Goal: Task Accomplishment & Management: Complete application form

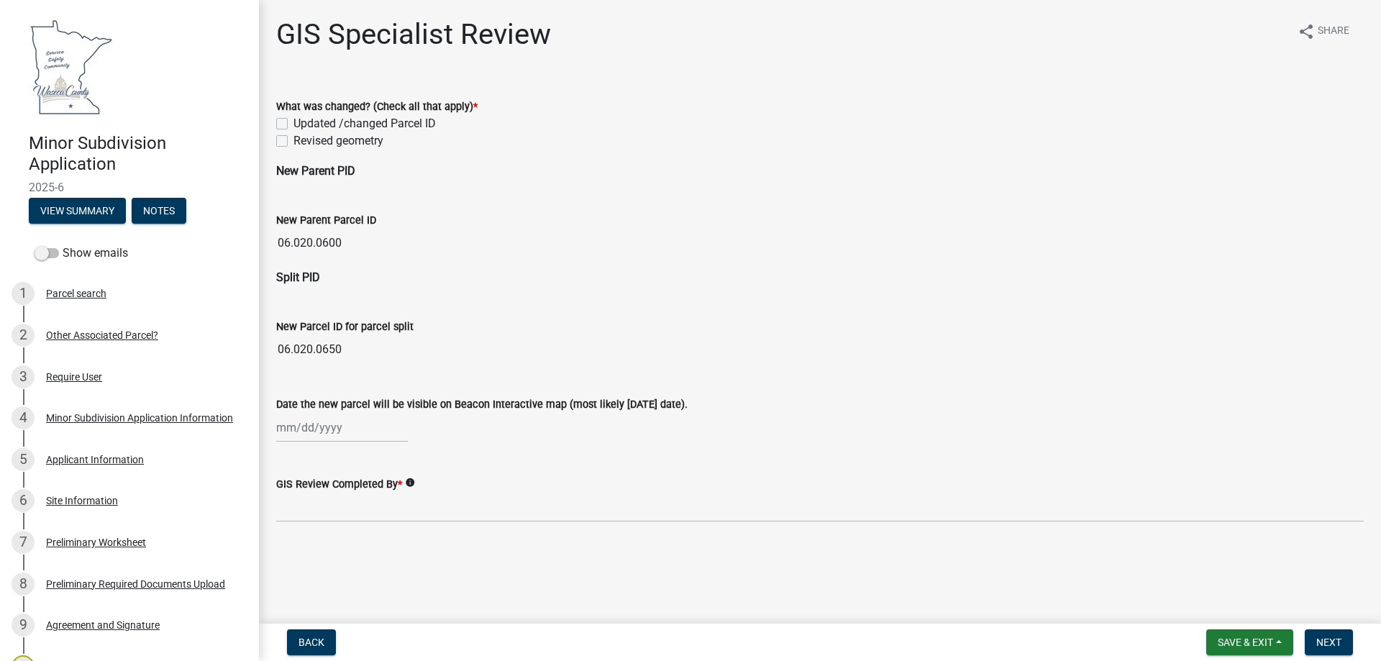
drag, startPoint x: 343, startPoint y: 245, endPoint x: 278, endPoint y: 245, distance: 64.8
click at [278, 245] on input "06.020.0600" at bounding box center [820, 243] width 1088 height 29
click at [473, 90] on form "What was changed? (Check all that apply) * Updated /changed Parcel ID Revised g…" at bounding box center [820, 115] width 1088 height 69
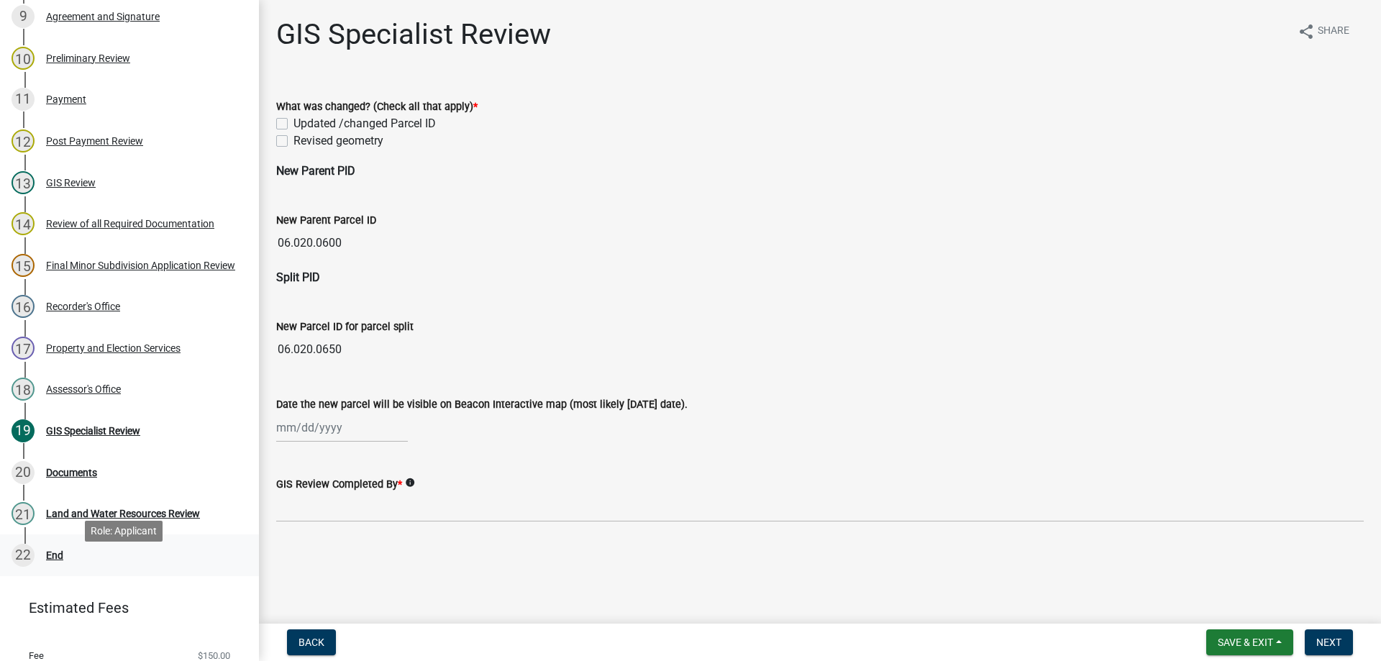
scroll to position [586, 0]
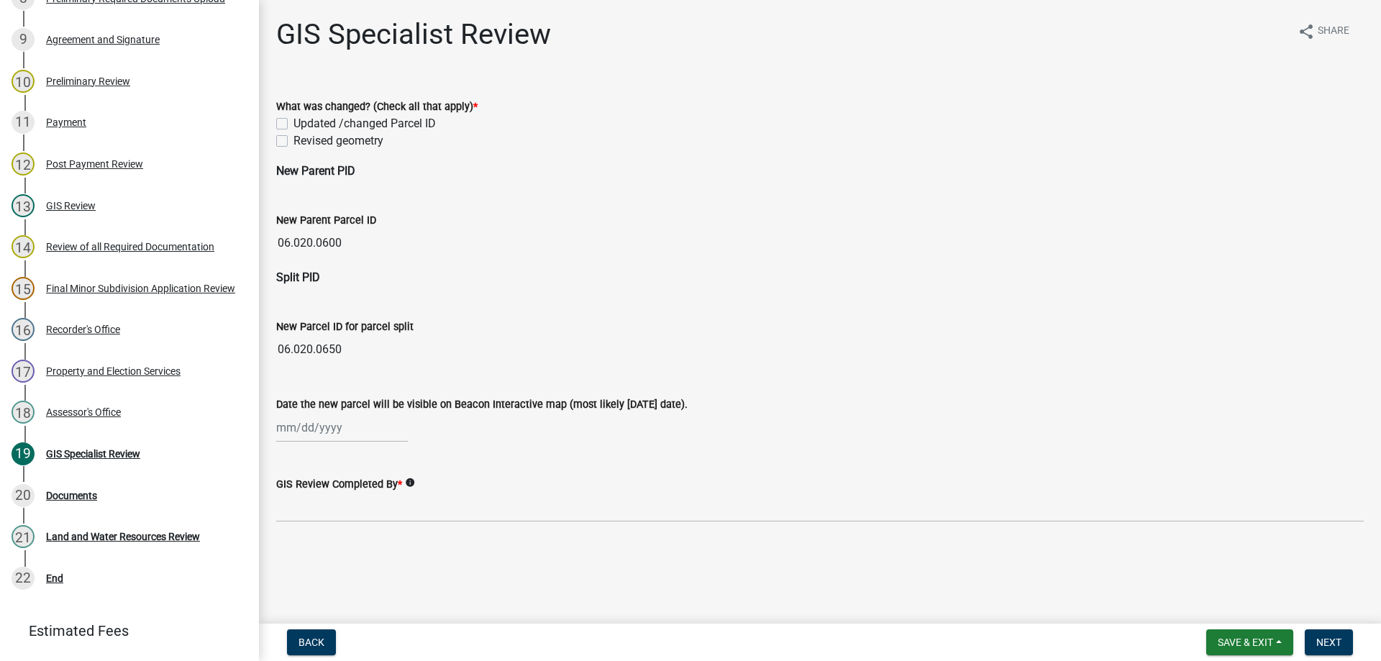
click at [334, 428] on div at bounding box center [342, 427] width 132 height 29
select select "8"
select select "2025"
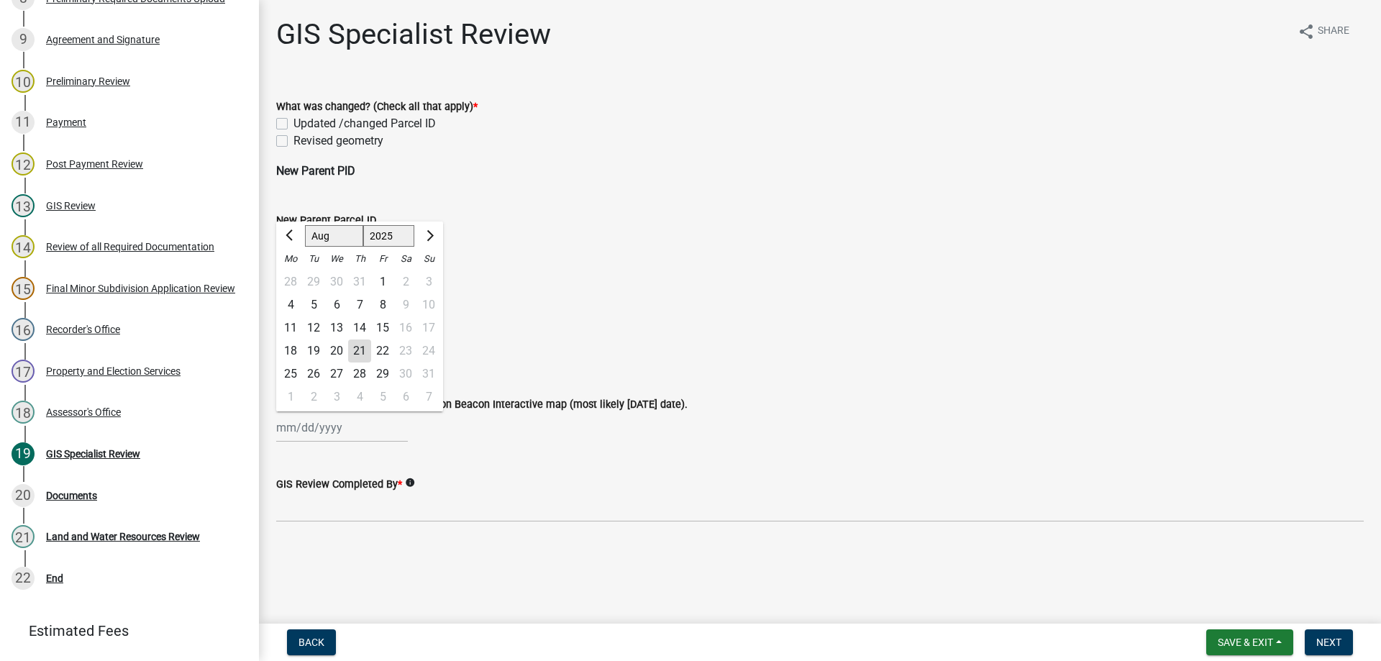
click at [606, 326] on div "New Parcel ID for parcel split" at bounding box center [820, 326] width 1088 height 17
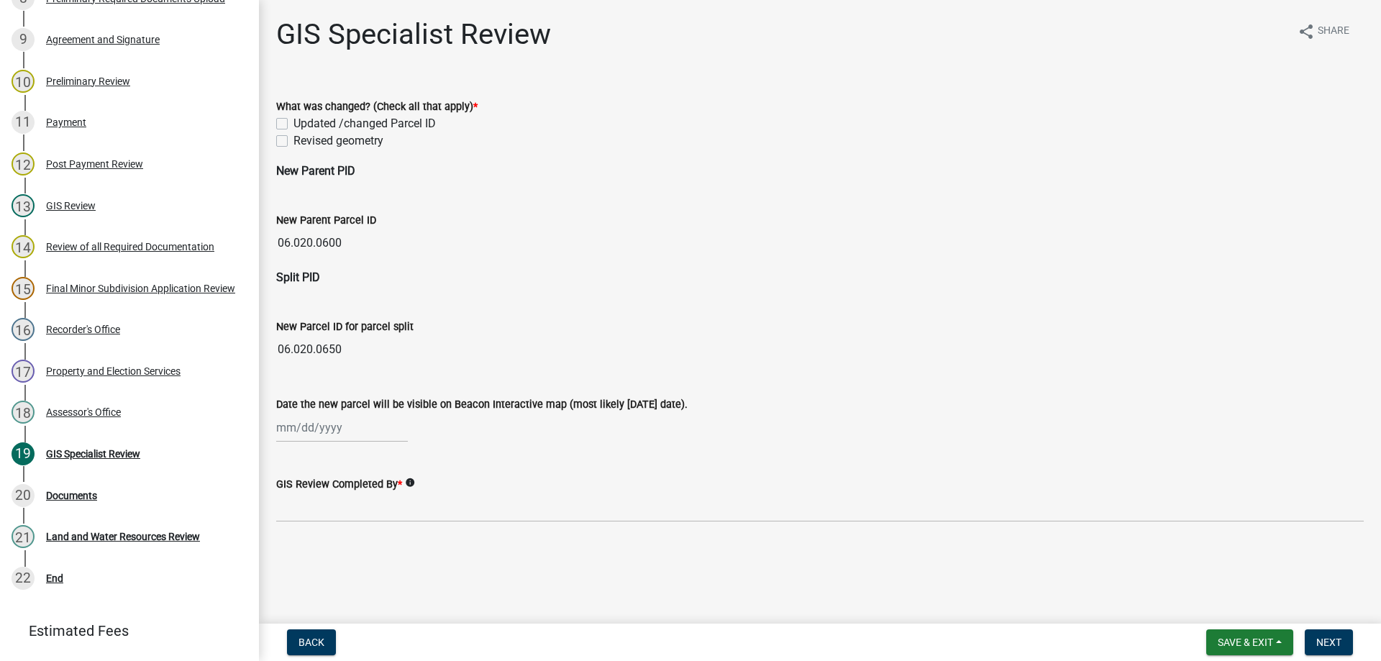
select select "8"
select select "2025"
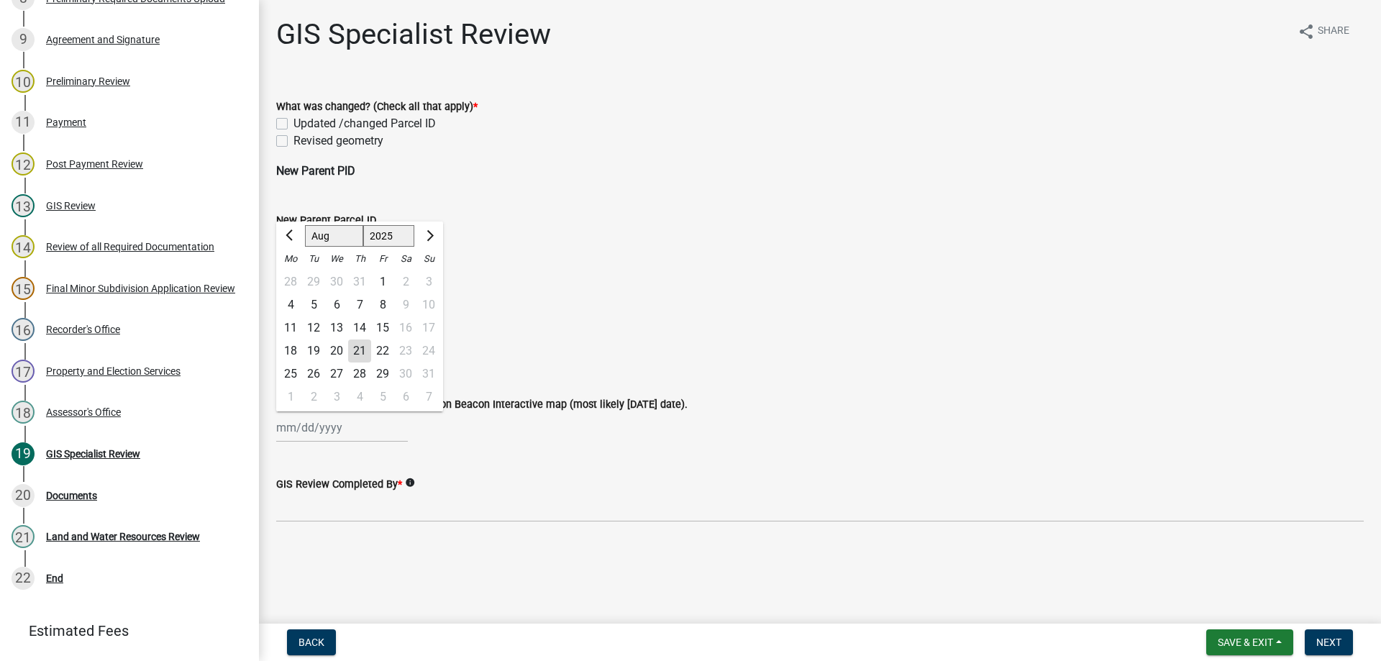
click at [347, 430] on div "[PERSON_NAME] Feb Mar Apr [PERSON_NAME][DATE] Oct Nov [DATE] 1526 1527 1528 152…" at bounding box center [342, 427] width 132 height 29
click at [384, 350] on div "22" at bounding box center [382, 351] width 23 height 23
type input "[DATE]"
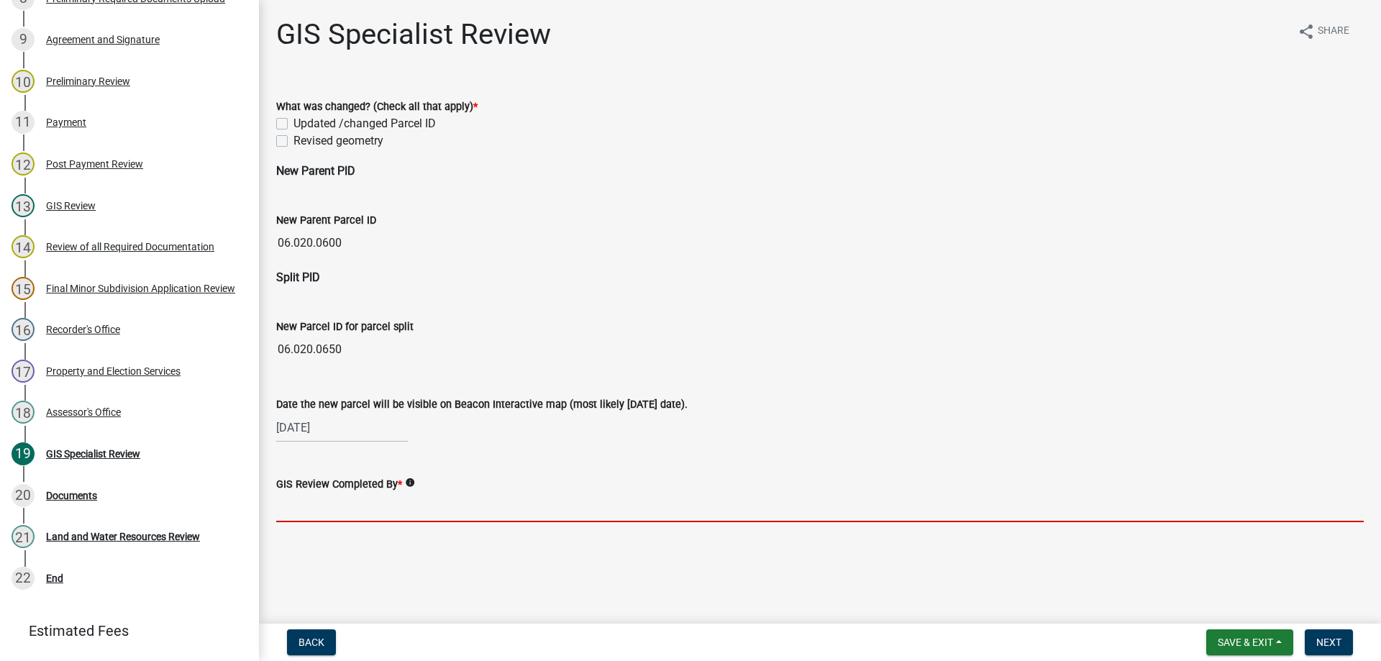
click at [352, 511] on input "GIS Review Completed By *" at bounding box center [820, 507] width 1088 height 29
type input "AJ_Schneider"
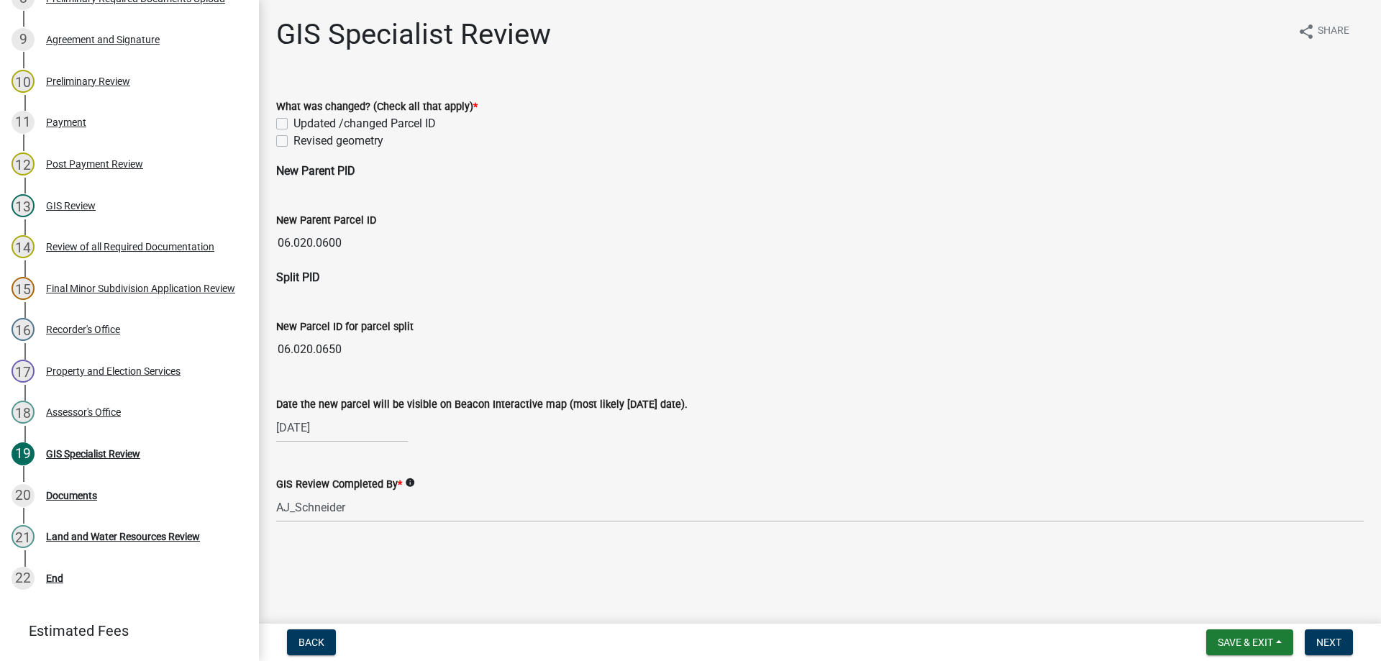
click at [294, 121] on label "Updated /changed Parcel ID" at bounding box center [365, 123] width 142 height 17
click at [294, 121] on input "Updated /changed Parcel ID" at bounding box center [298, 119] width 9 height 9
checkbox input "true"
checkbox input "false"
click at [316, 189] on wm-data-entity-input "New Parent PID" at bounding box center [820, 177] width 1088 height 29
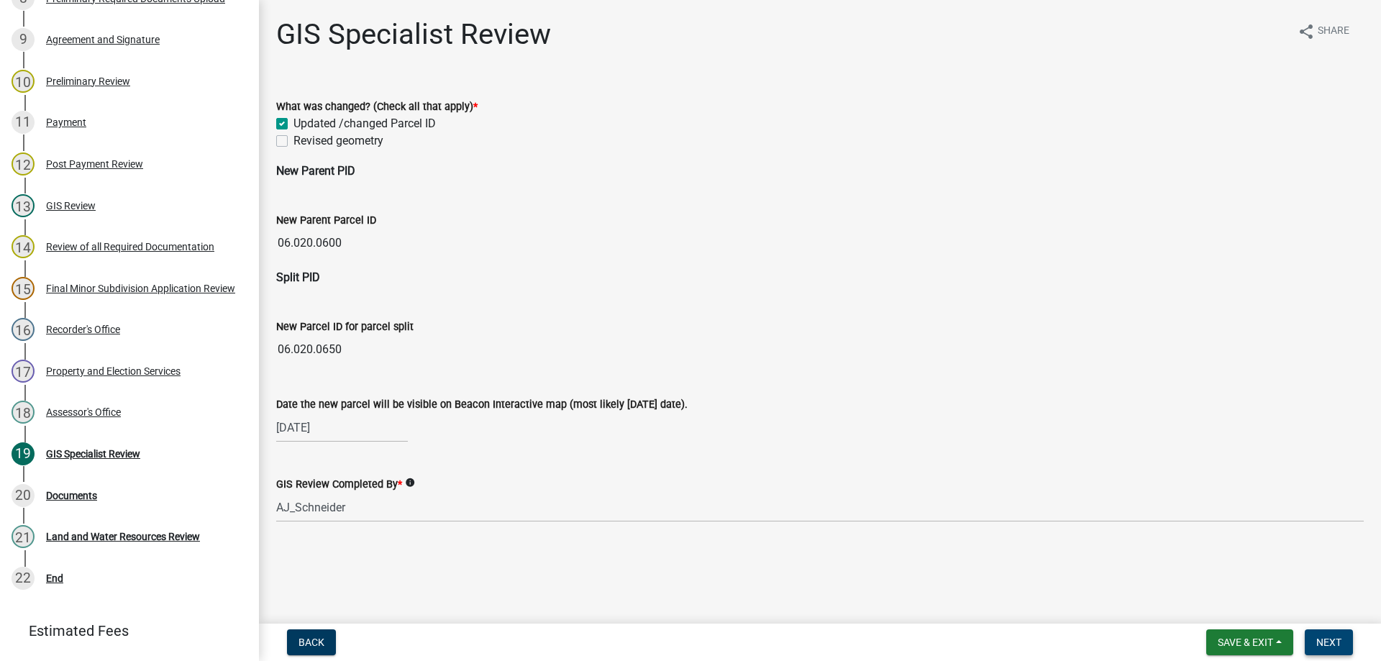
click at [1323, 643] on span "Next" at bounding box center [1329, 643] width 25 height 12
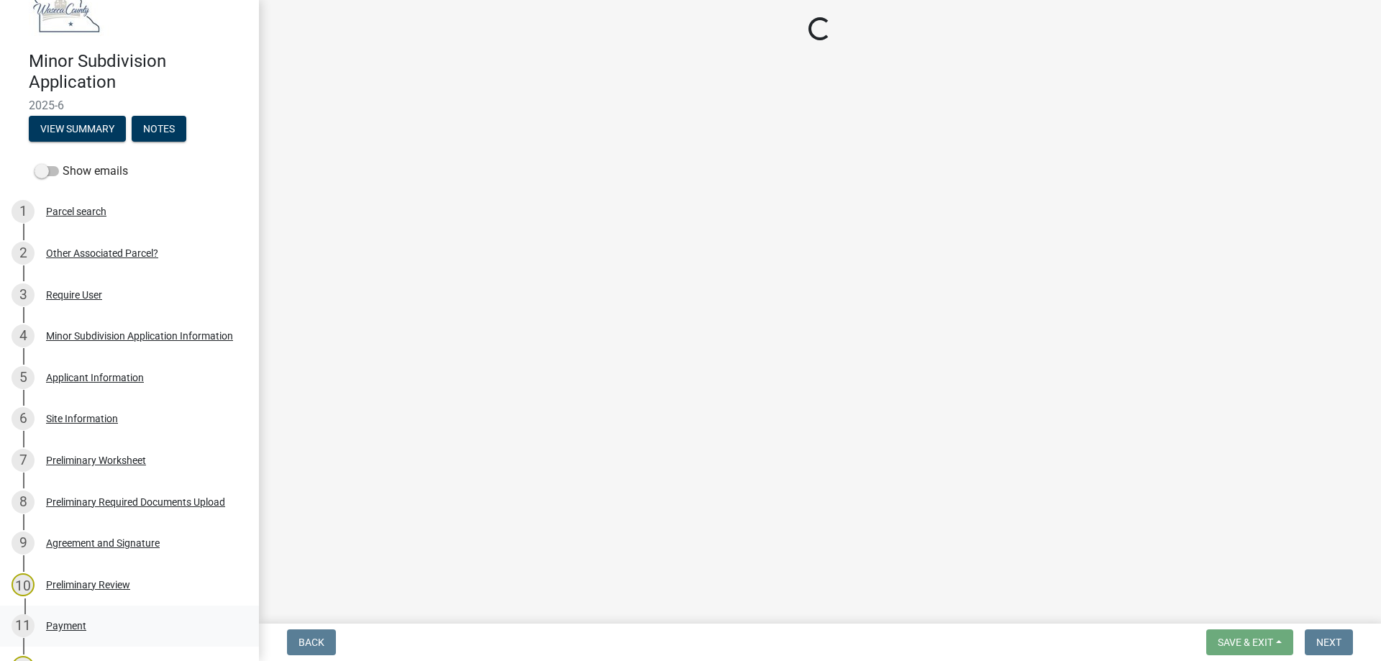
scroll to position [0, 0]
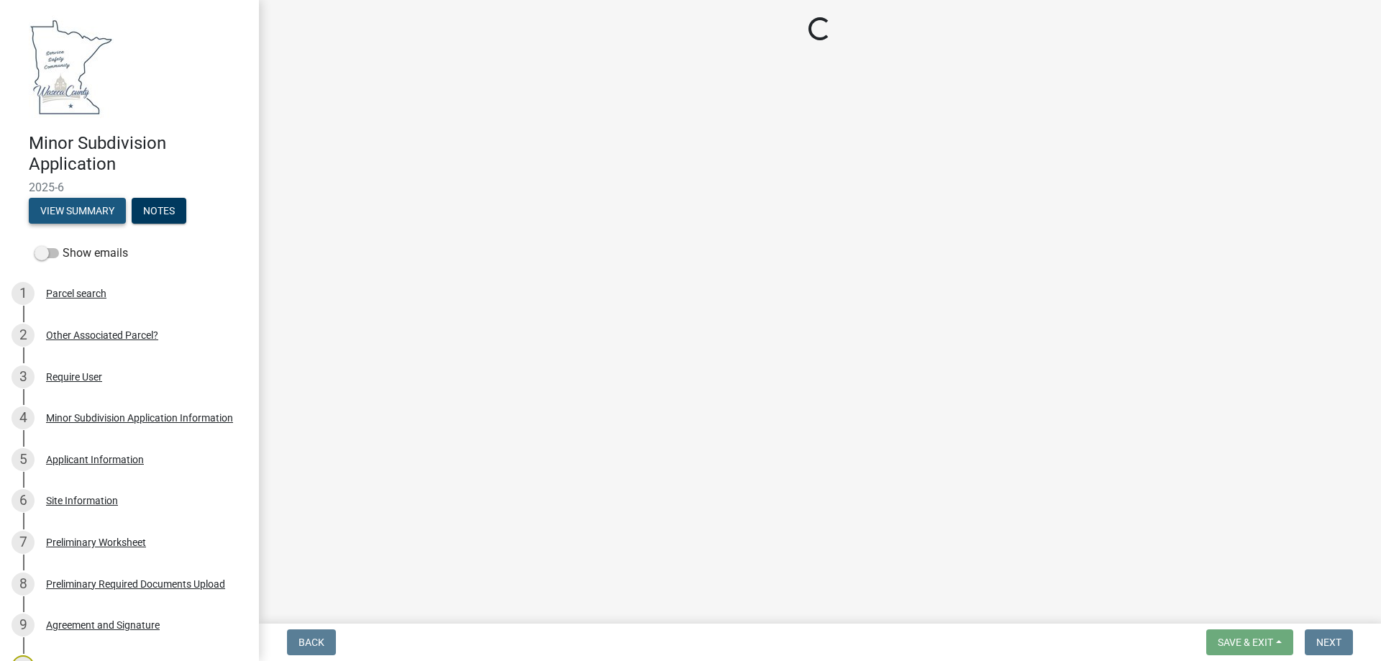
click at [77, 202] on button "View Summary" at bounding box center [77, 211] width 97 height 26
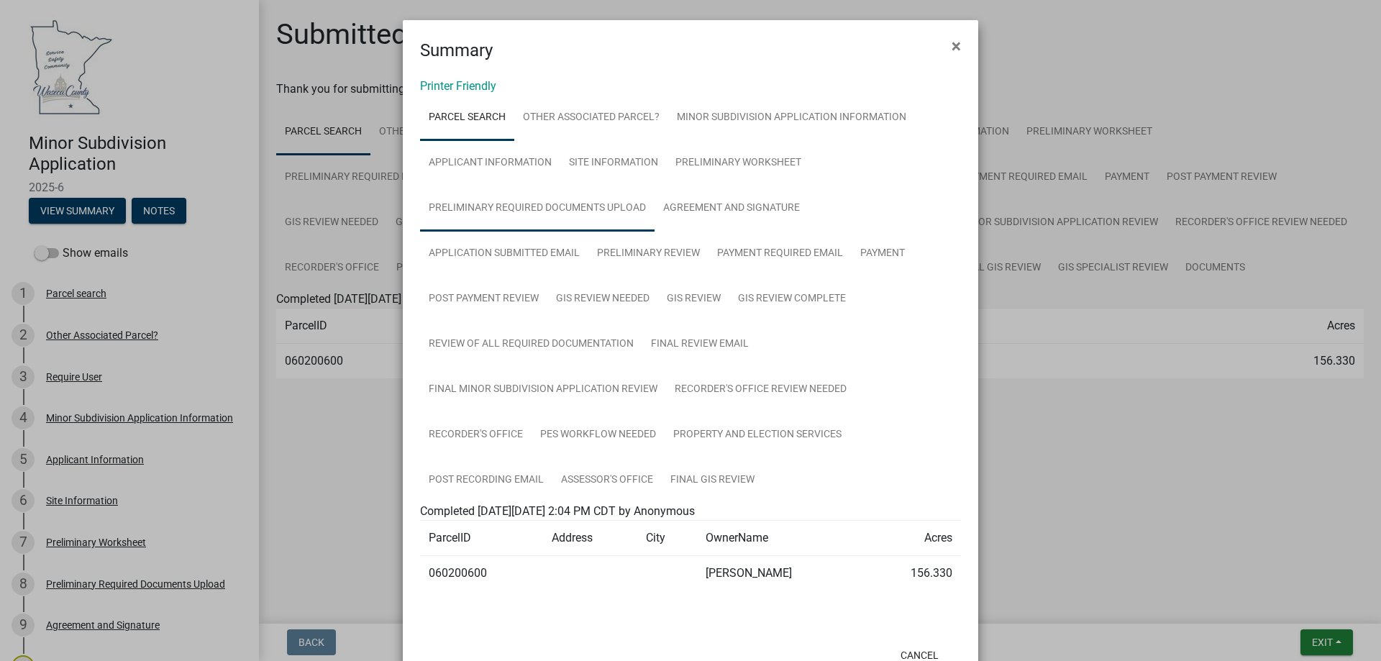
click at [522, 203] on link "Preliminary Required Documents Upload" at bounding box center [537, 209] width 235 height 46
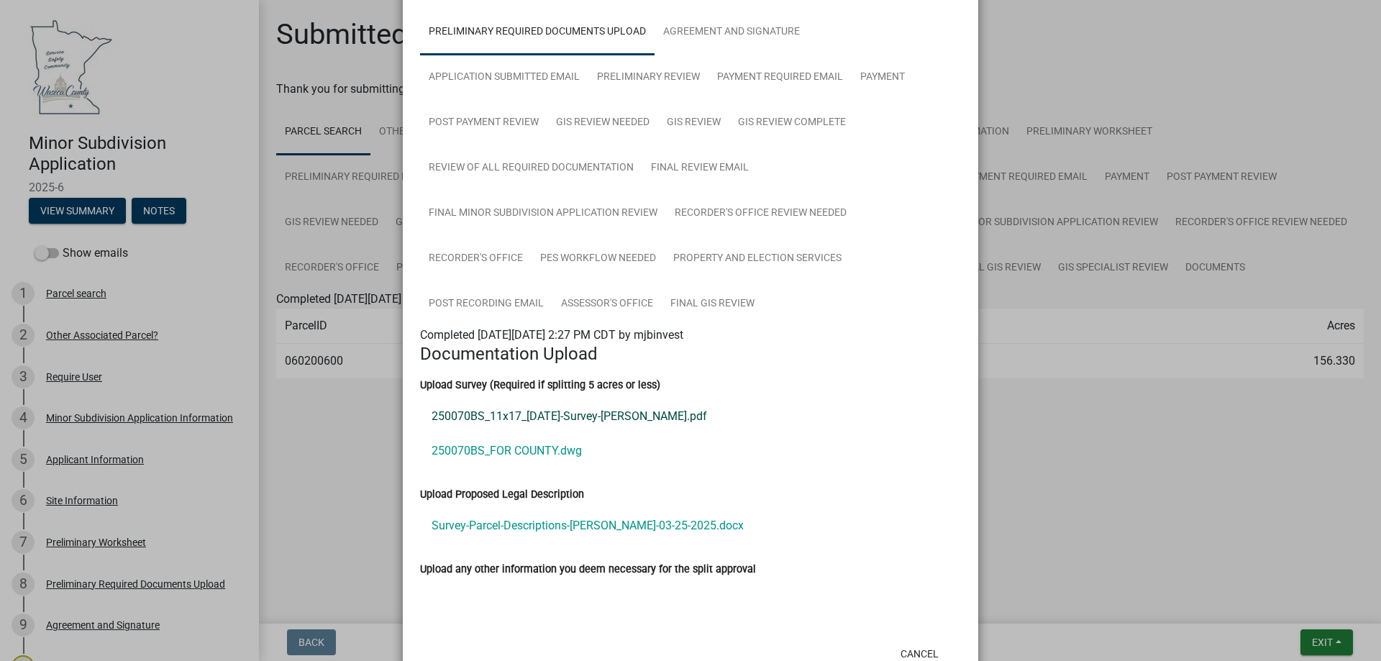
scroll to position [216, 0]
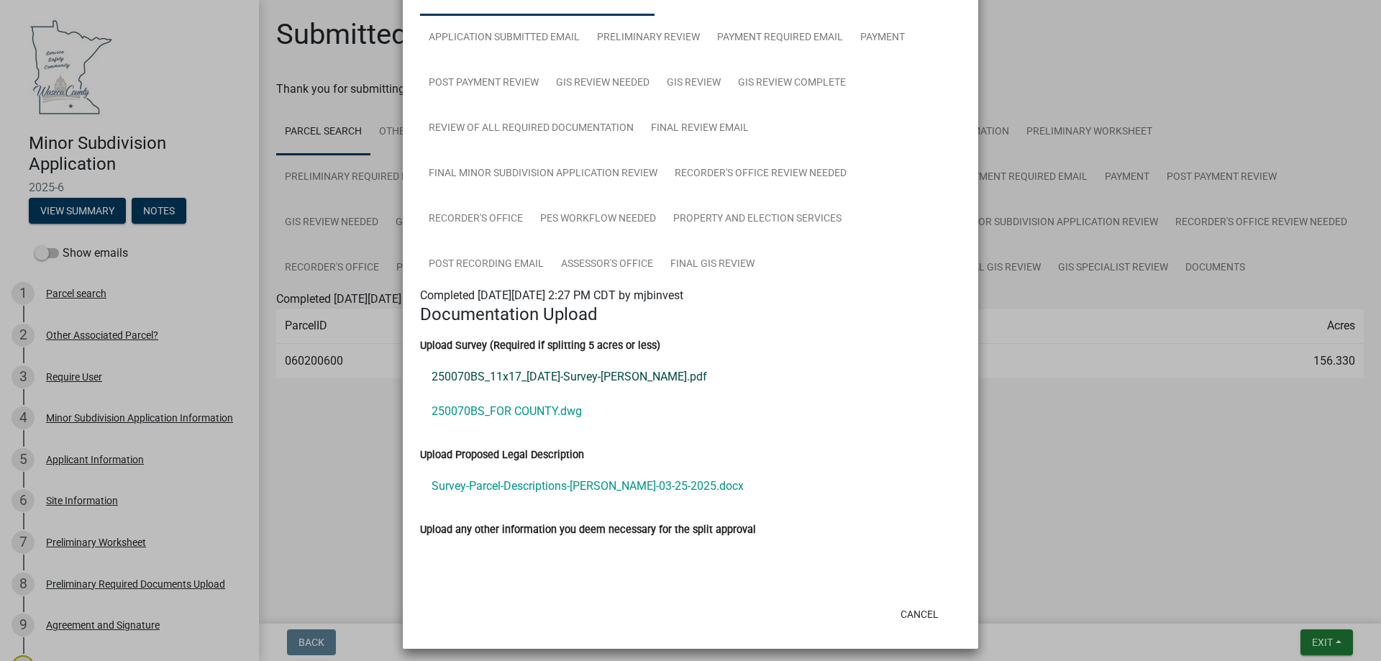
click at [546, 373] on link "250070BS_11x17_[DATE]-Survey-[PERSON_NAME].pdf" at bounding box center [690, 377] width 541 height 35
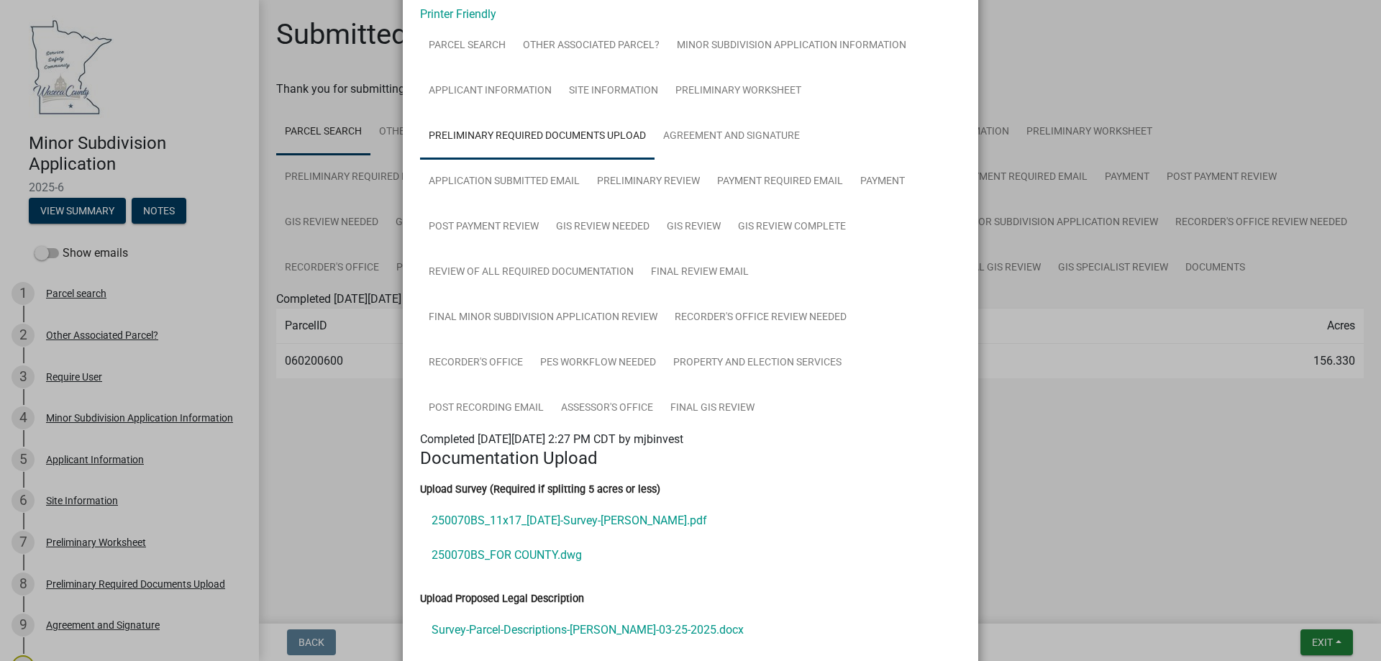
scroll to position [0, 0]
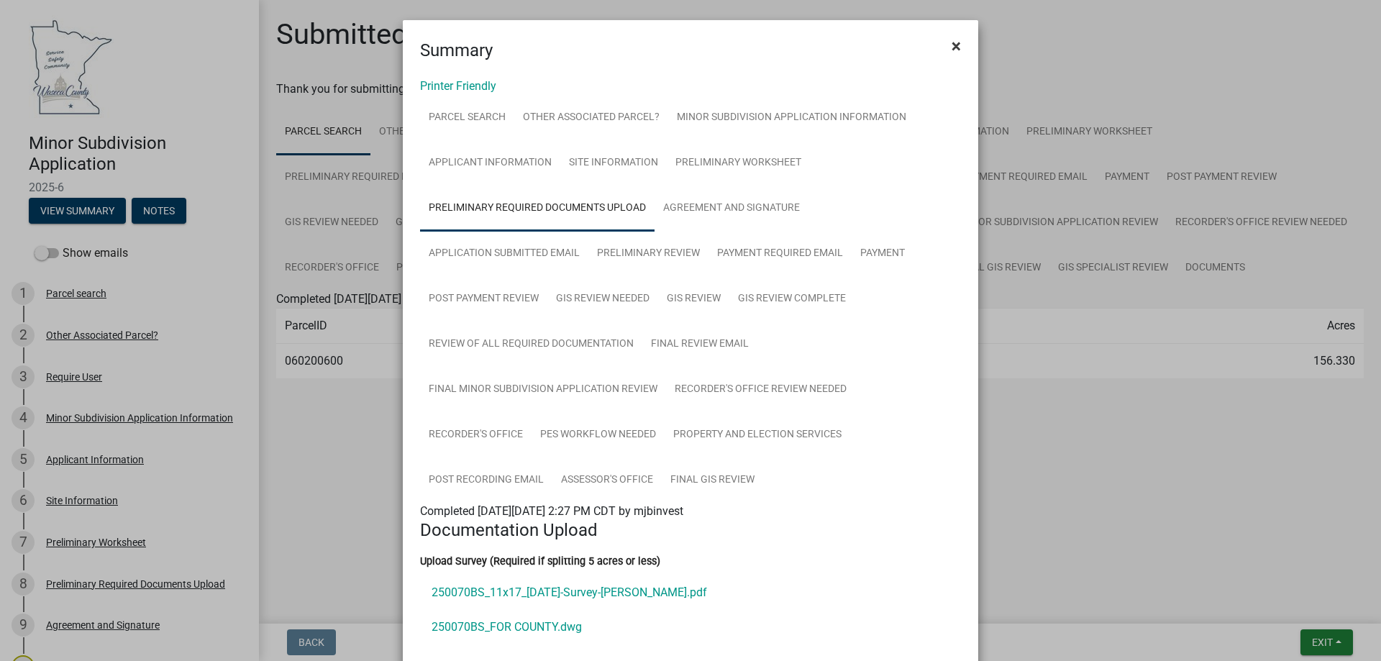
click at [953, 40] on span "×" at bounding box center [956, 46] width 9 height 20
